Goal: Information Seeking & Learning: Learn about a topic

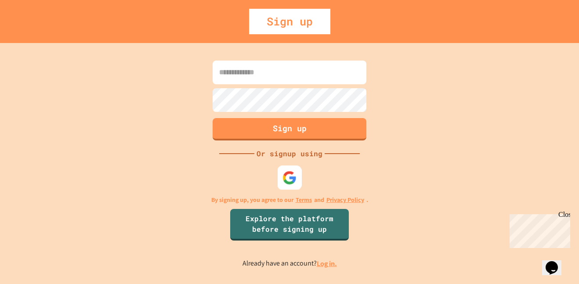
click at [290, 180] on img at bounding box center [289, 177] width 14 height 14
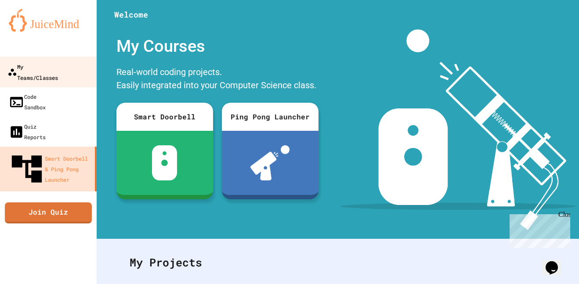
click at [58, 66] on div "My Teams/Classes" at bounding box center [32, 72] width 50 height 22
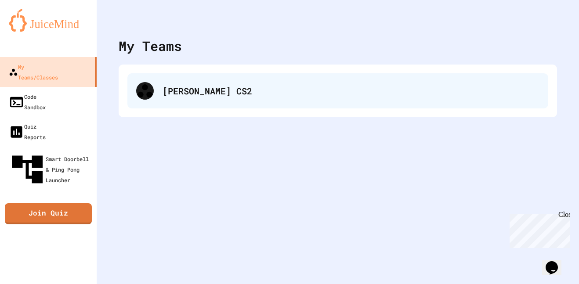
click at [152, 83] on div "[PERSON_NAME] CS2" at bounding box center [337, 90] width 421 height 35
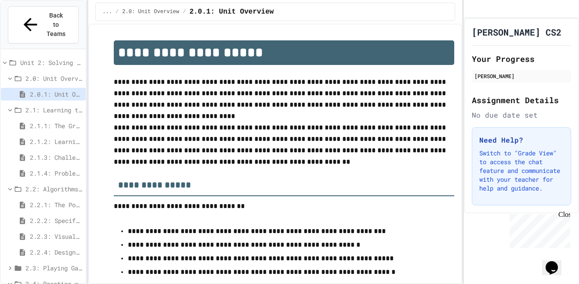
click at [59, 137] on span "2.1.2: Learning to Solve Hard Problems" at bounding box center [56, 141] width 52 height 9
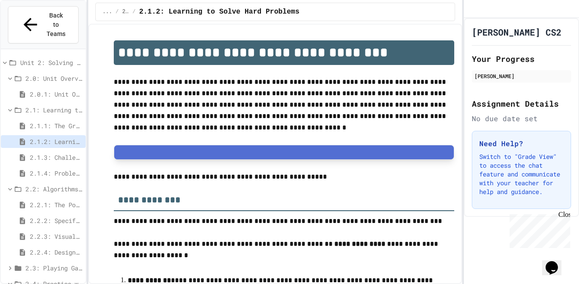
click at [60, 153] on span "2.1.3: Challenge Problem - The Bridge" at bounding box center [56, 157] width 52 height 9
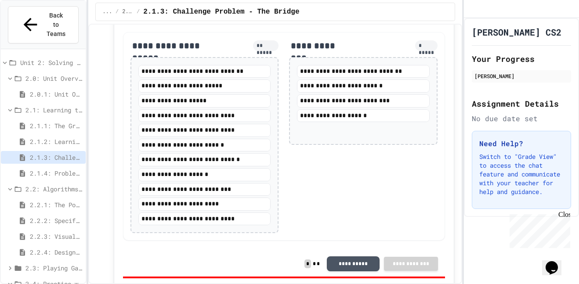
scroll to position [990, 0]
click at [53, 169] on span "2.1.4: Problem Solving Practice" at bounding box center [56, 173] width 52 height 9
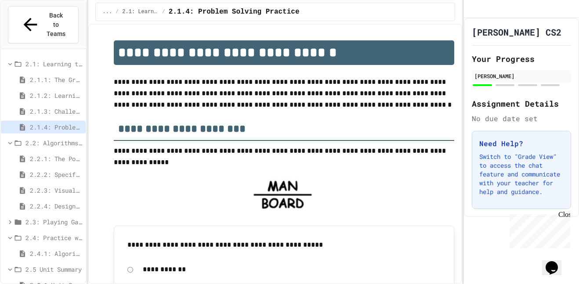
click at [54, 170] on span "2.2.2: Specifying Ideas with Pseudocode" at bounding box center [56, 174] width 52 height 9
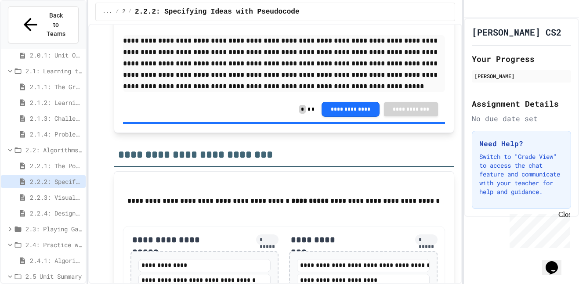
scroll to position [2016, 0]
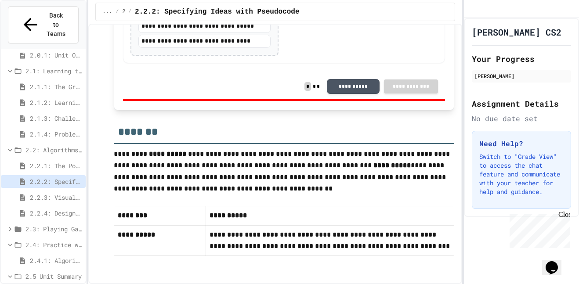
click at [55, 128] on div "2.1.4: Problem Solving Practice" at bounding box center [43, 134] width 85 height 13
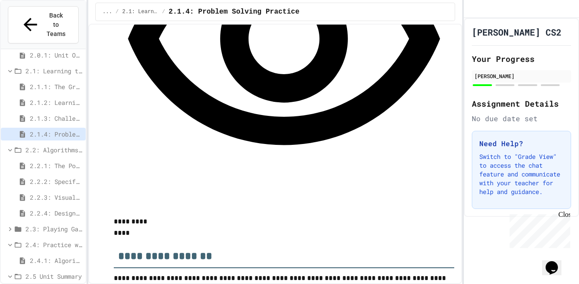
scroll to position [875, 0]
